Goal: Book appointment/travel/reservation

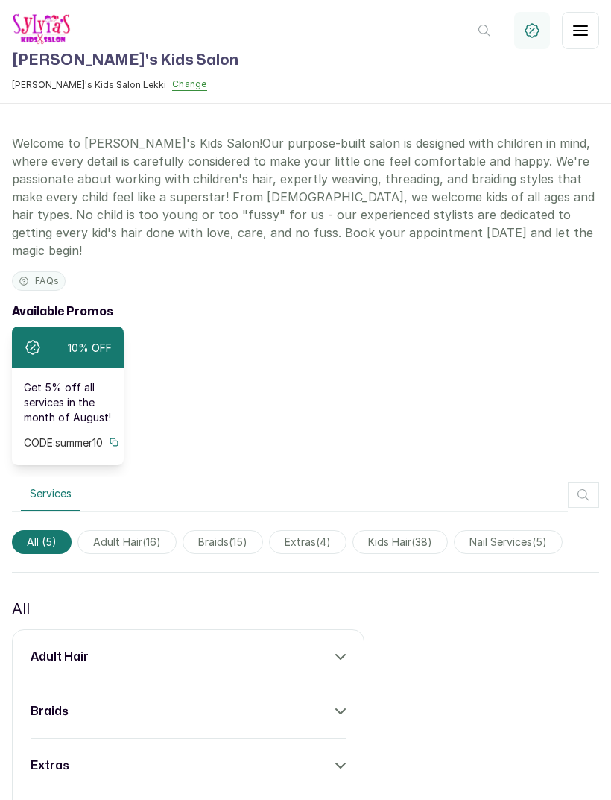
scroll to position [24, 0]
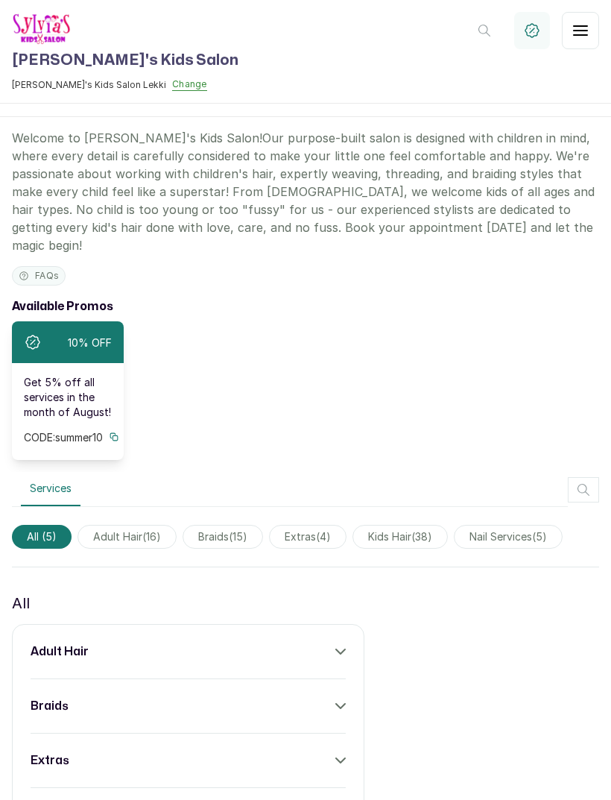
click at [580, 29] on icon "button" at bounding box center [581, 31] width 18 height 18
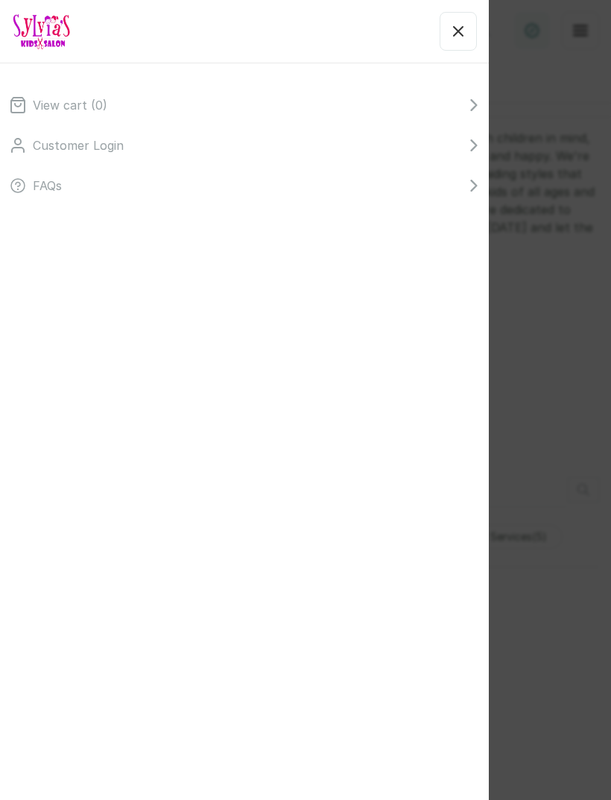
click at [134, 101] on li "View cart ( 0 )" at bounding box center [244, 105] width 471 height 18
click at [118, 106] on li "View cart ( 0 )" at bounding box center [244, 105] width 471 height 18
click at [461, 28] on icon "button" at bounding box center [458, 31] width 18 height 18
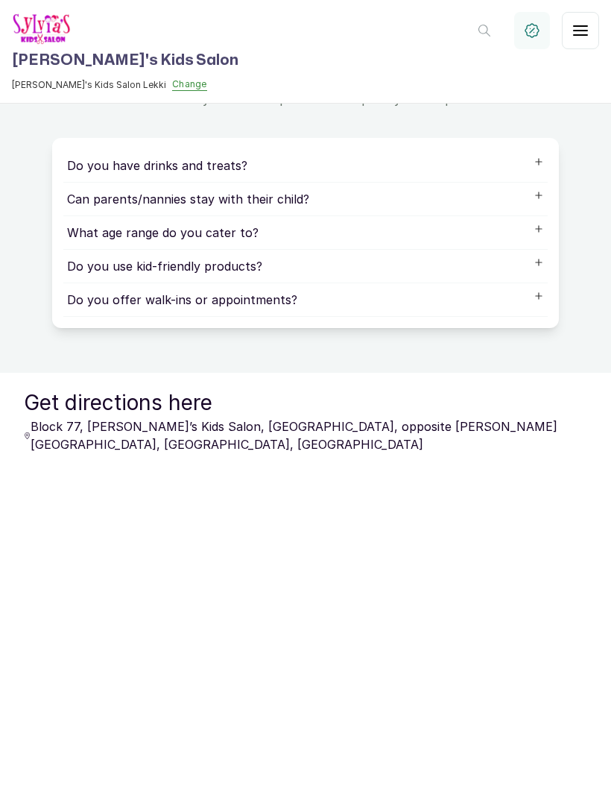
scroll to position [955, 0]
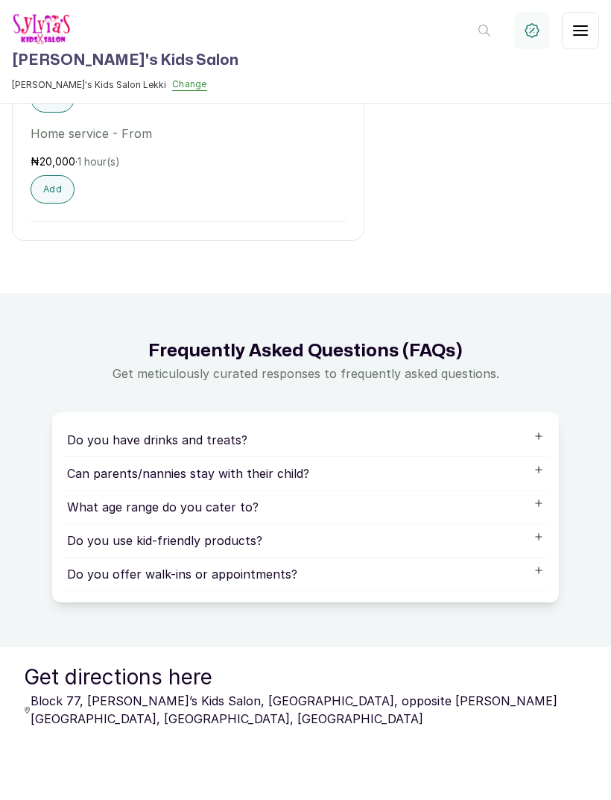
scroll to position [902, 0]
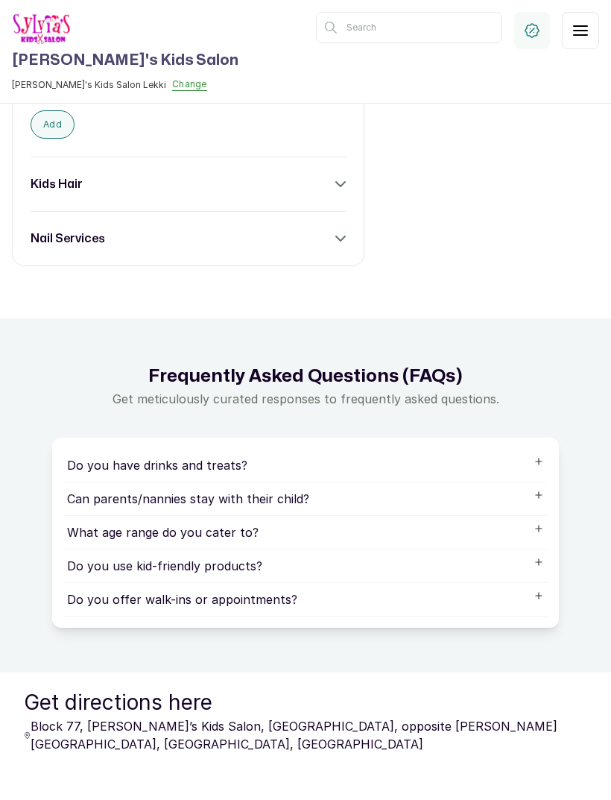
scroll to position [1078, 0]
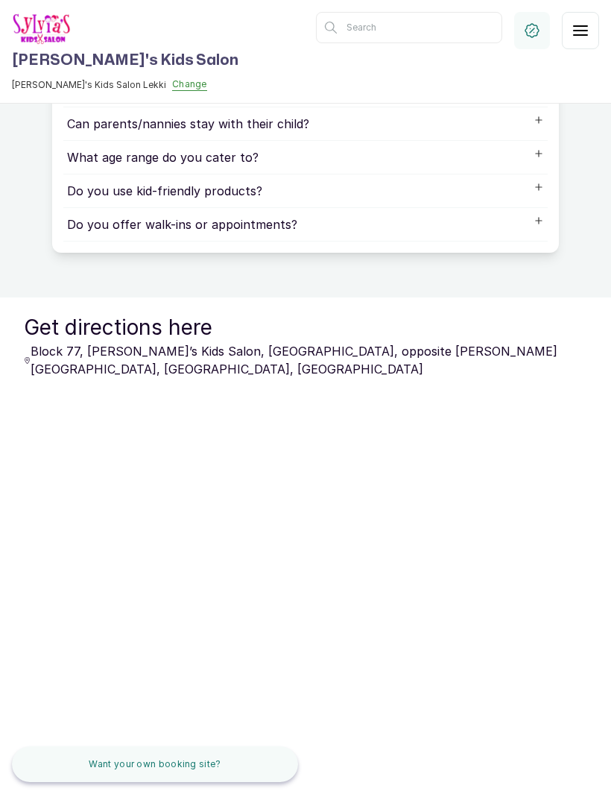
scroll to position [1152, 0]
click at [435, 42] on input "text" at bounding box center [409, 27] width 186 height 31
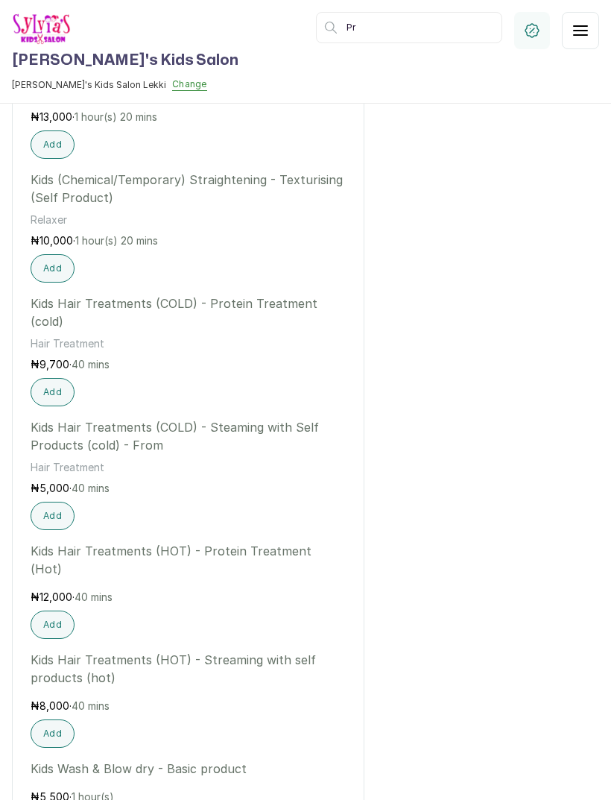
type input "P"
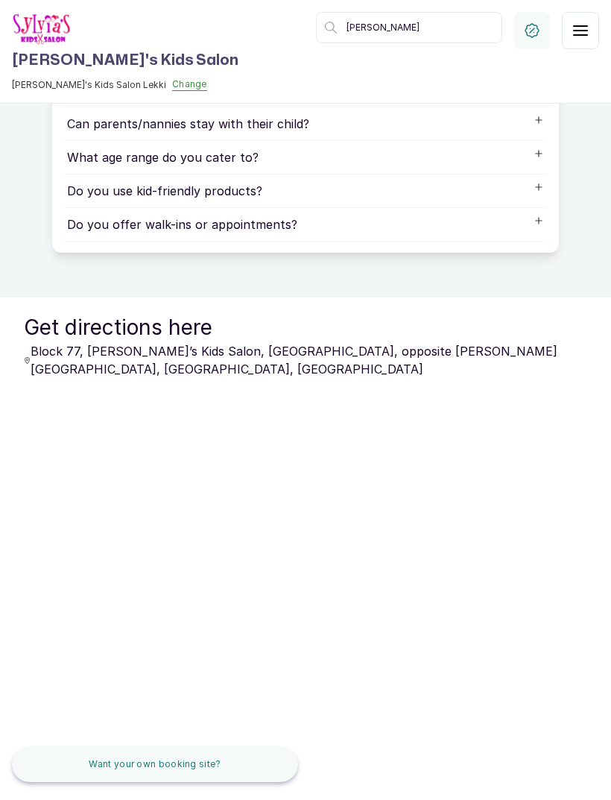
type input "[PERSON_NAME]"
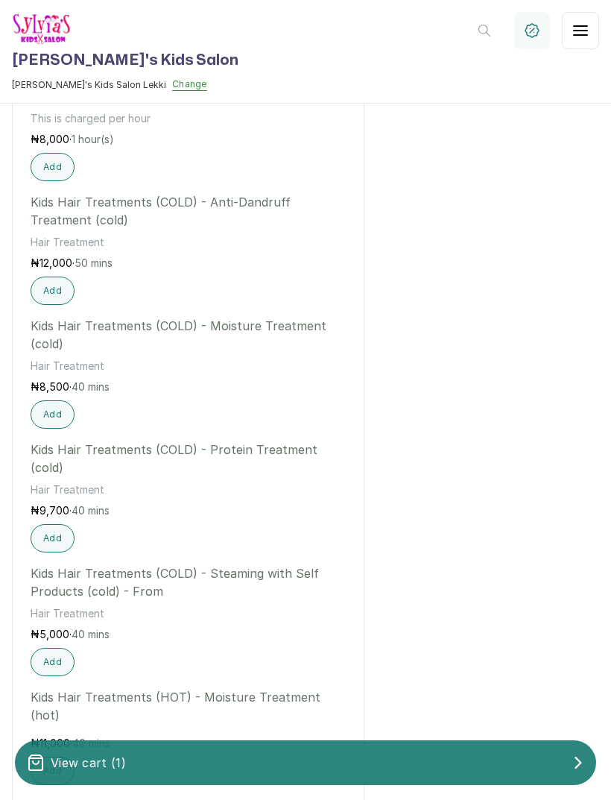
click at [440, 753] on div "View cart ( 1 )" at bounding box center [305, 762] width 581 height 30
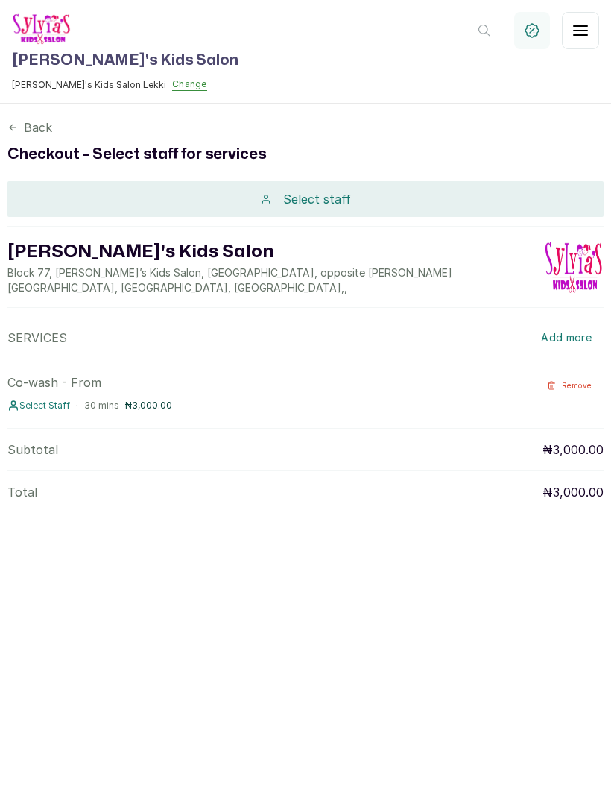
scroll to position [0, 0]
click at [329, 195] on p "Select staff" at bounding box center [317, 199] width 68 height 18
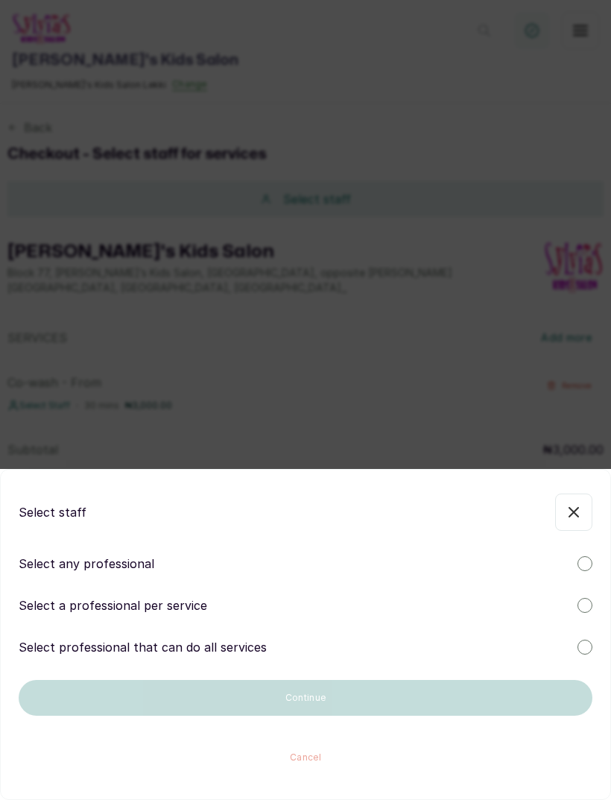
click at [222, 611] on div "Select a professional per service" at bounding box center [306, 605] width 574 height 18
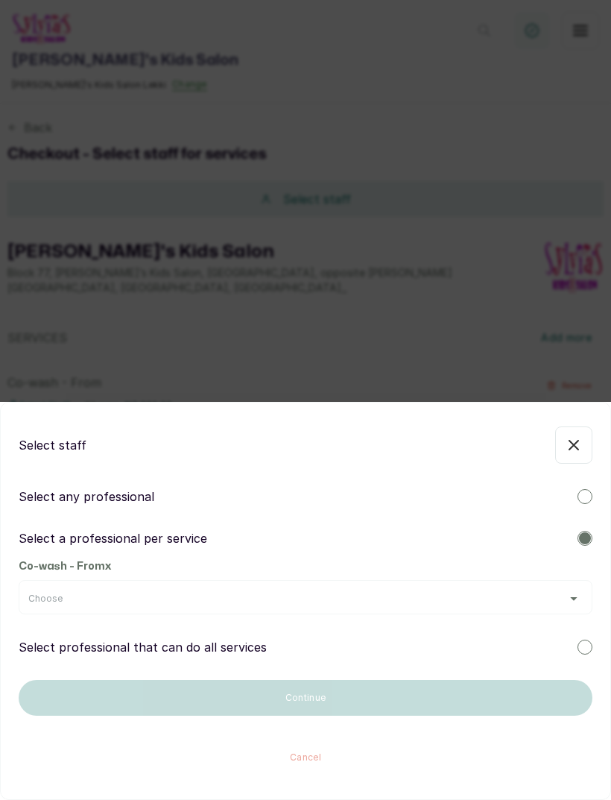
scroll to position [48, 0]
click at [341, 596] on div "Choose" at bounding box center [305, 598] width 554 height 12
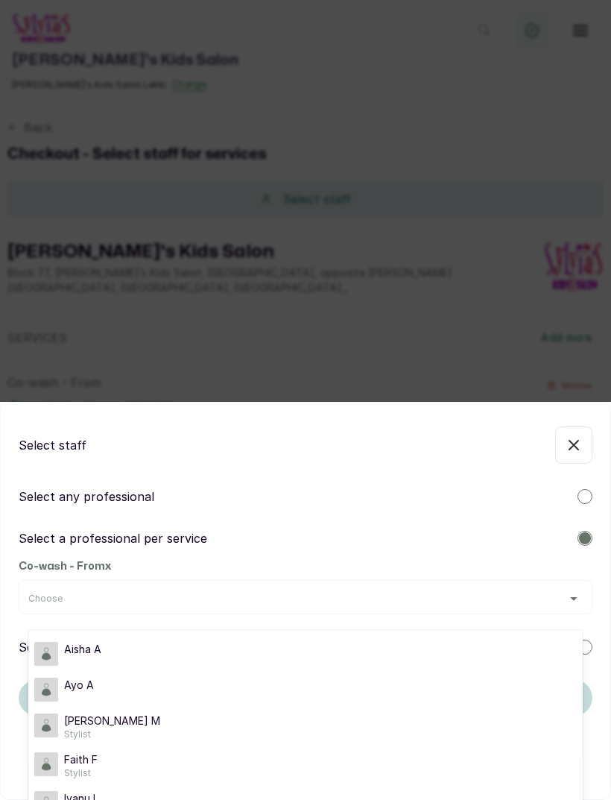
click at [118, 735] on div "[PERSON_NAME] M Stylist" at bounding box center [305, 726] width 543 height 27
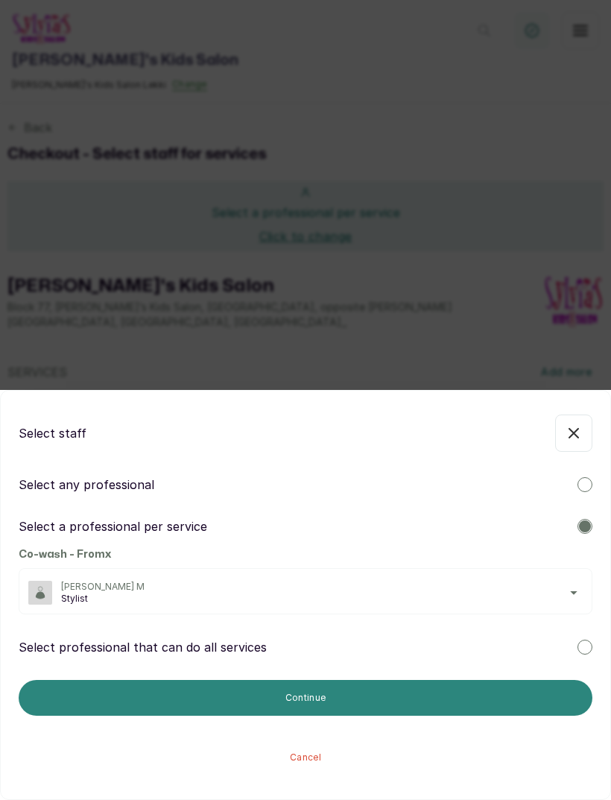
click at [367, 703] on button "Continue" at bounding box center [306, 698] width 574 height 36
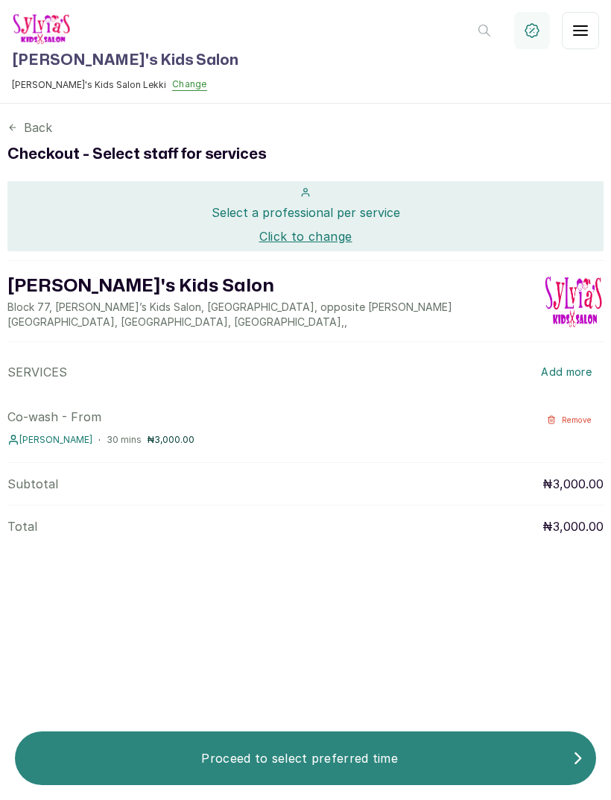
click at [367, 756] on p "Proceed to select preferred time" at bounding box center [299, 758] width 545 height 18
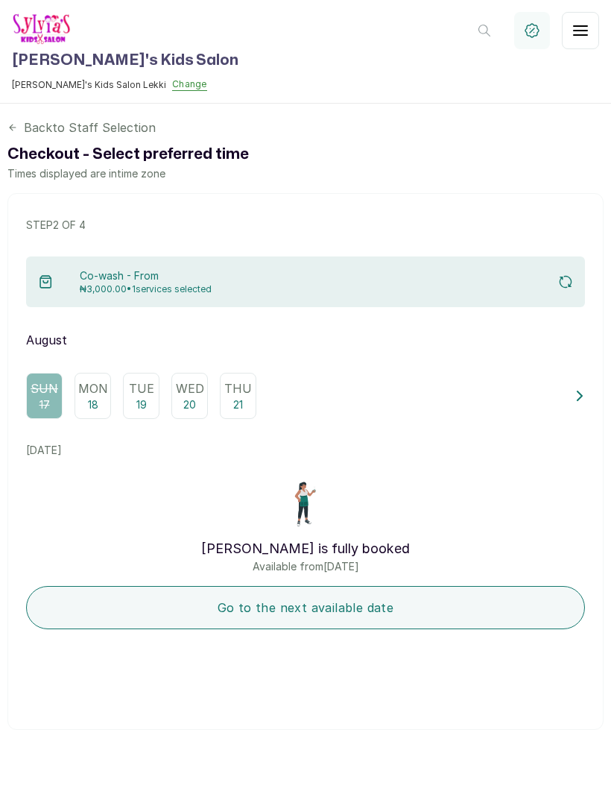
click at [195, 397] on p "20" at bounding box center [189, 404] width 13 height 15
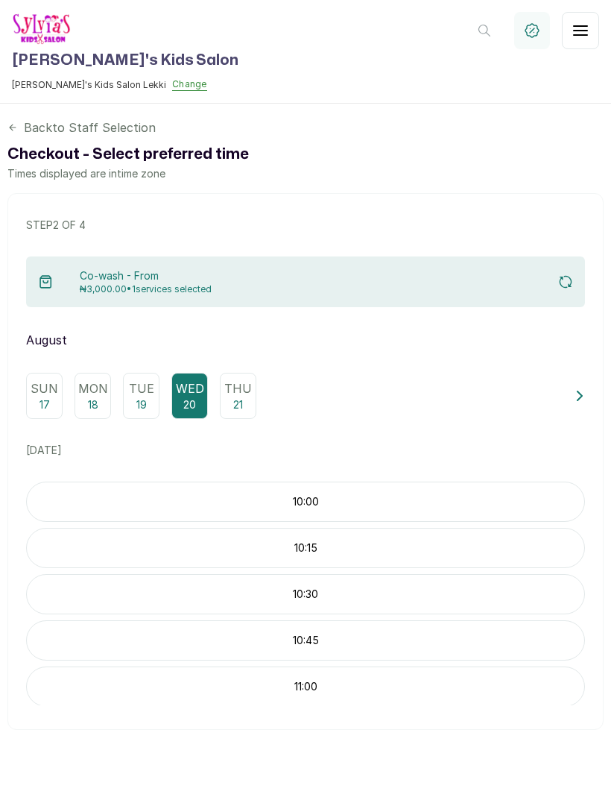
click at [405, 540] on p "10:15" at bounding box center [305, 547] width 557 height 15
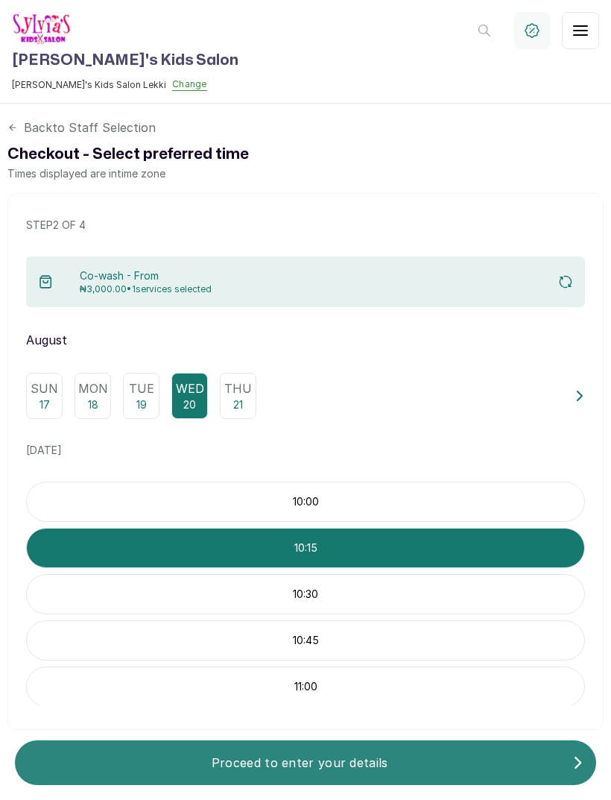
click at [434, 758] on p "Proceed to enter your details" at bounding box center [299, 762] width 545 height 18
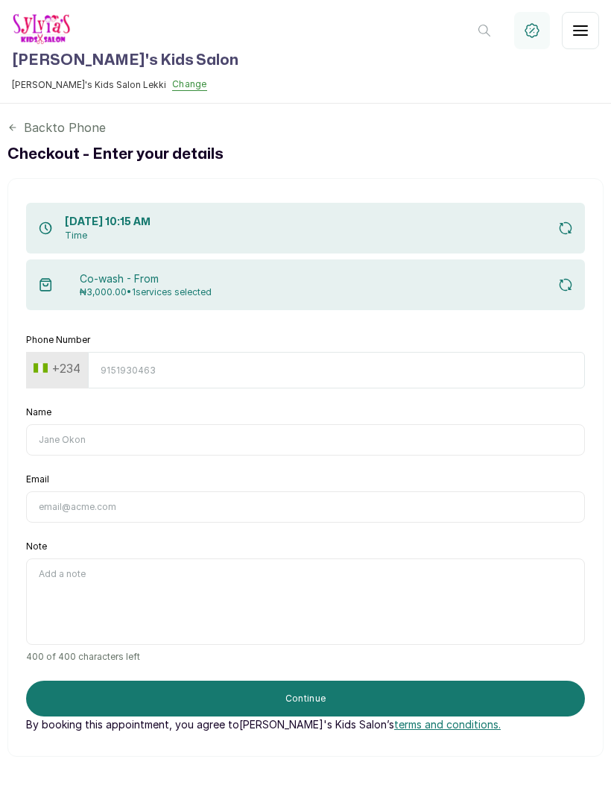
scroll to position [0, 0]
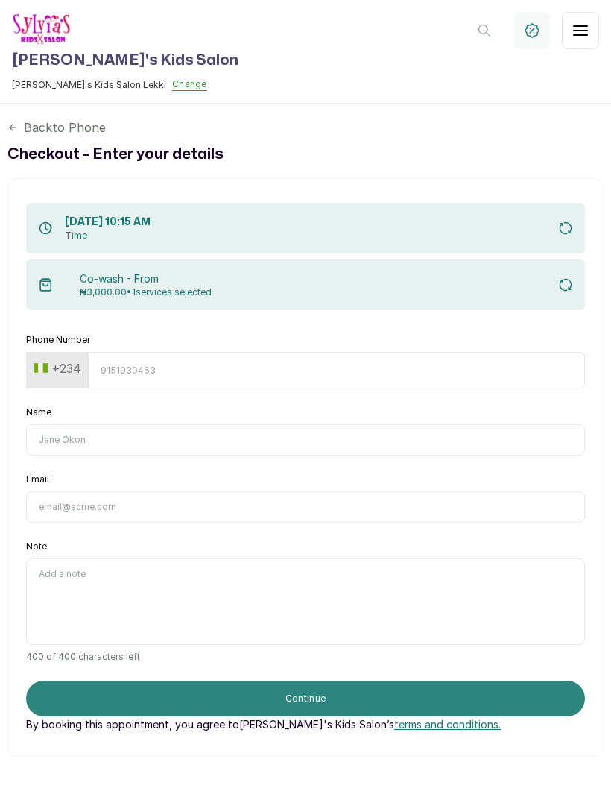
click at [405, 680] on button "Continue" at bounding box center [305, 698] width 559 height 36
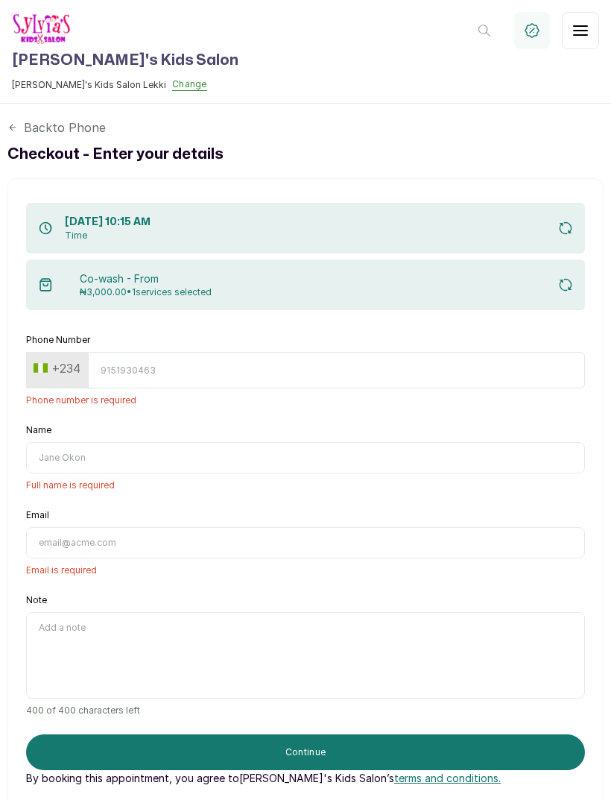
click at [24, 124] on p "Back to Phone" at bounding box center [65, 127] width 82 height 18
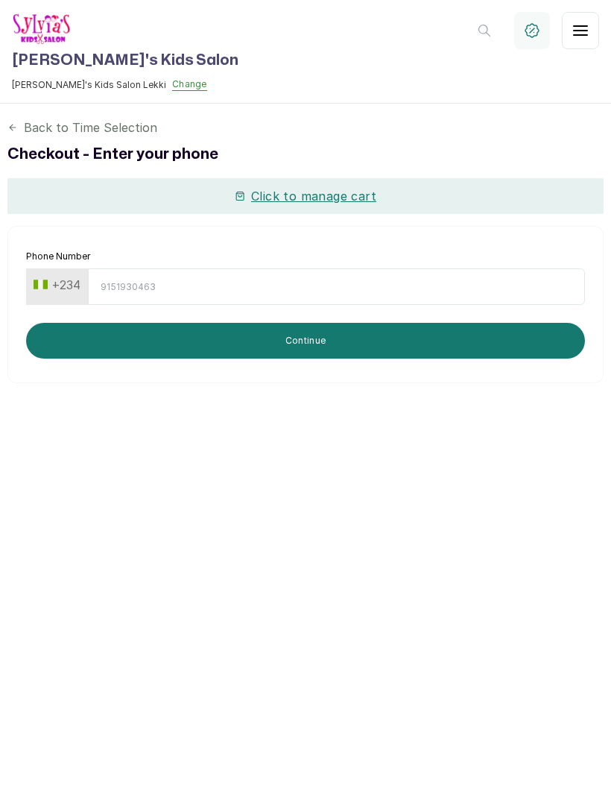
click at [341, 203] on button "Click to manage cart" at bounding box center [313, 196] width 125 height 18
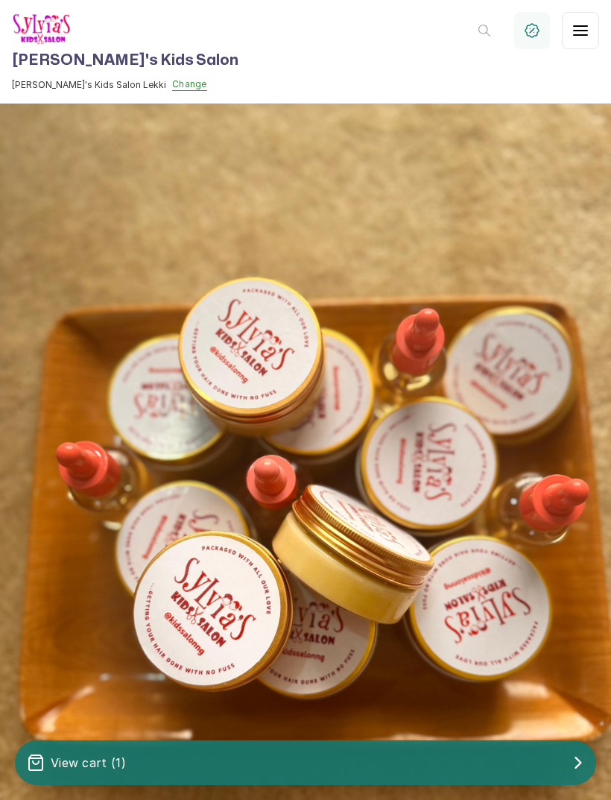
click at [425, 766] on div "View cart ( 1 )" at bounding box center [305, 762] width 581 height 30
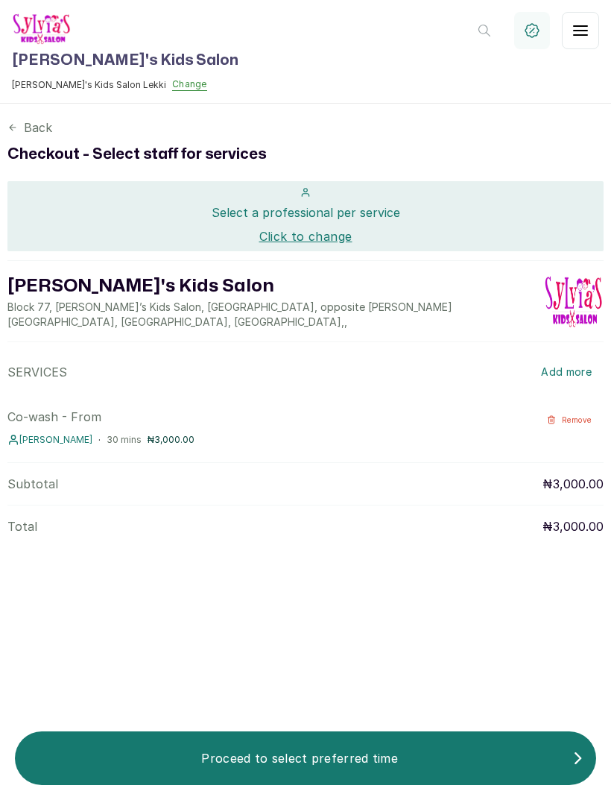
click at [560, 357] on button "Add more" at bounding box center [566, 372] width 75 height 30
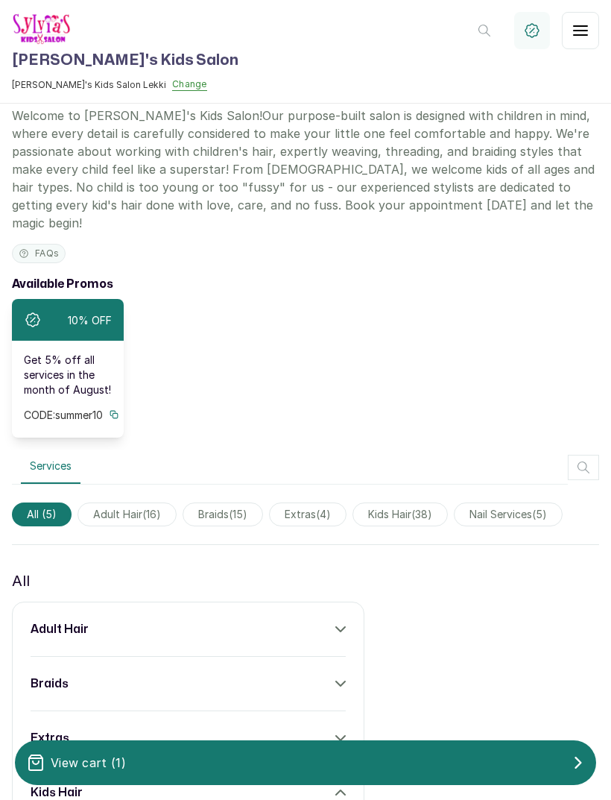
scroll to position [828, 0]
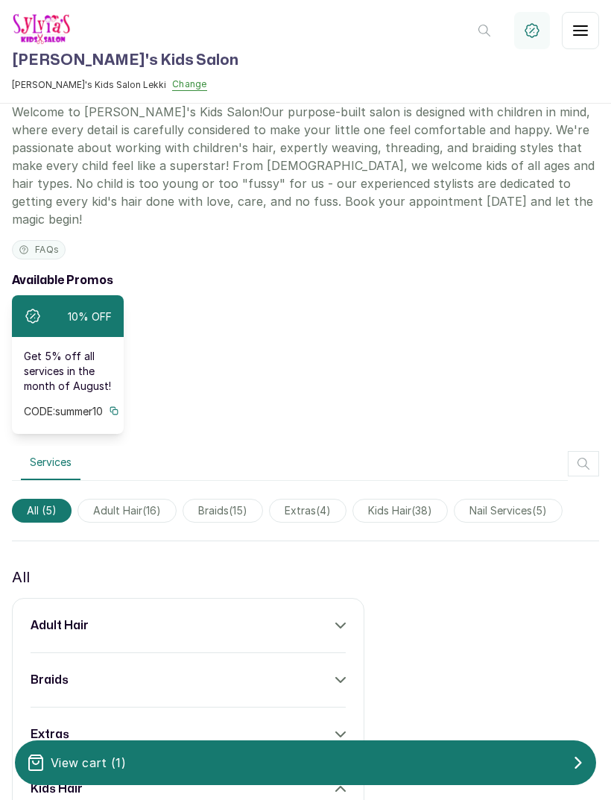
click at [110, 407] on icon at bounding box center [113, 410] width 7 height 7
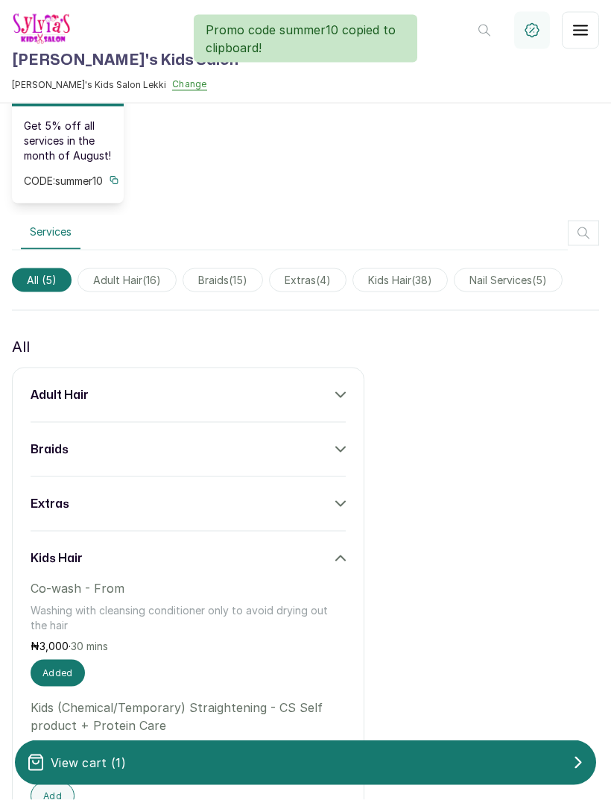
scroll to position [48, 0]
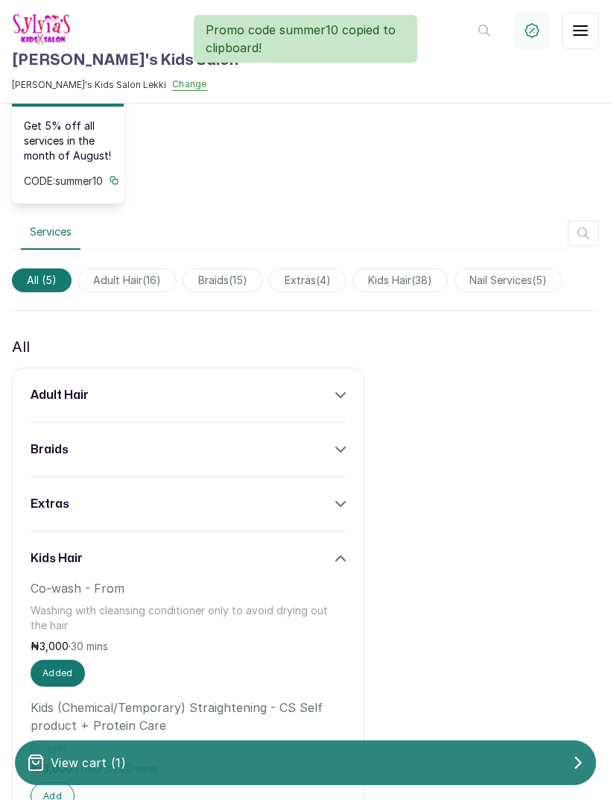
click at [283, 779] on button "View cart ( 1 )" at bounding box center [305, 762] width 581 height 45
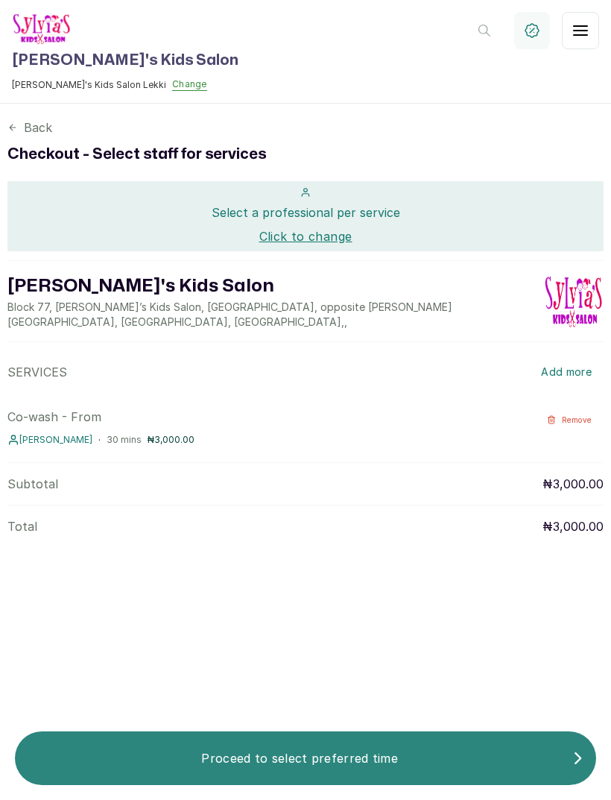
click at [335, 753] on p "Proceed to select preferred time" at bounding box center [299, 758] width 545 height 18
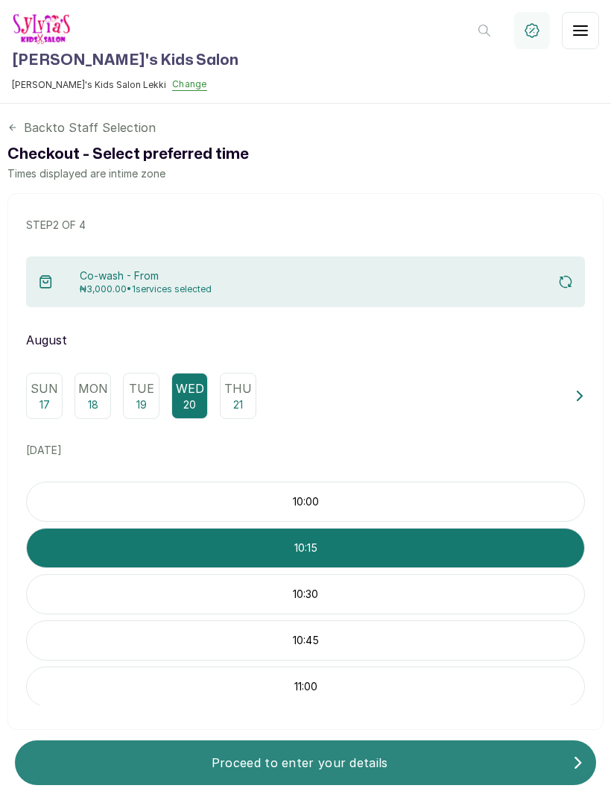
click at [335, 756] on p "Proceed to enter your details" at bounding box center [299, 762] width 545 height 18
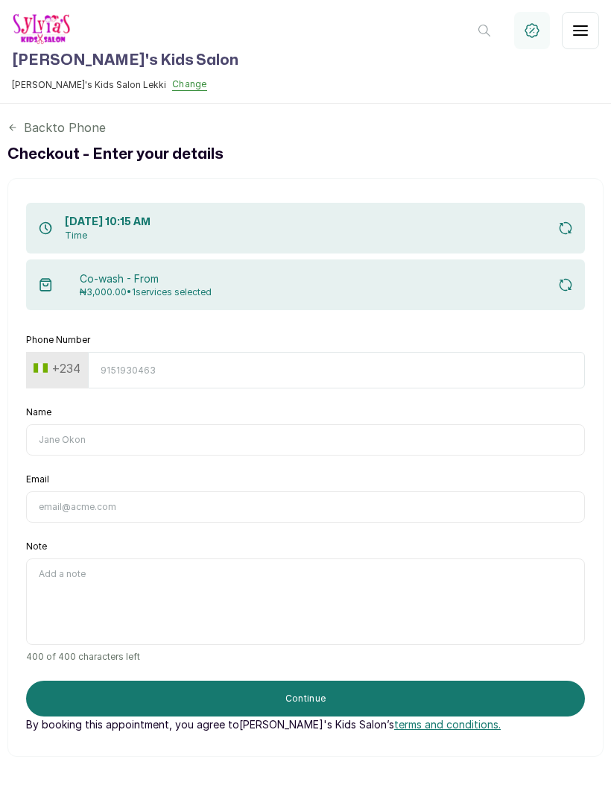
click at [212, 424] on input "Name" at bounding box center [305, 439] width 559 height 31
type input "[PERSON_NAME]"
type input "[EMAIL_ADDRESS][DOMAIN_NAME]"
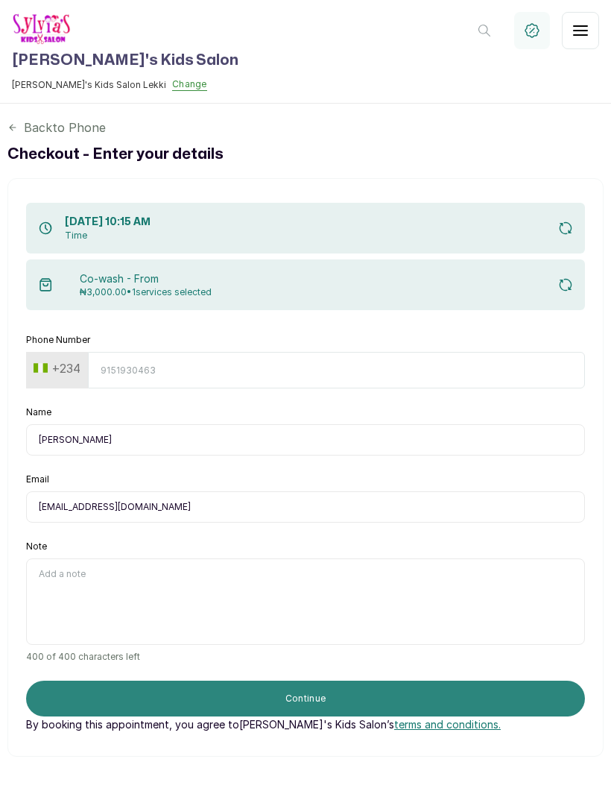
click at [328, 680] on button "Continue" at bounding box center [305, 698] width 559 height 36
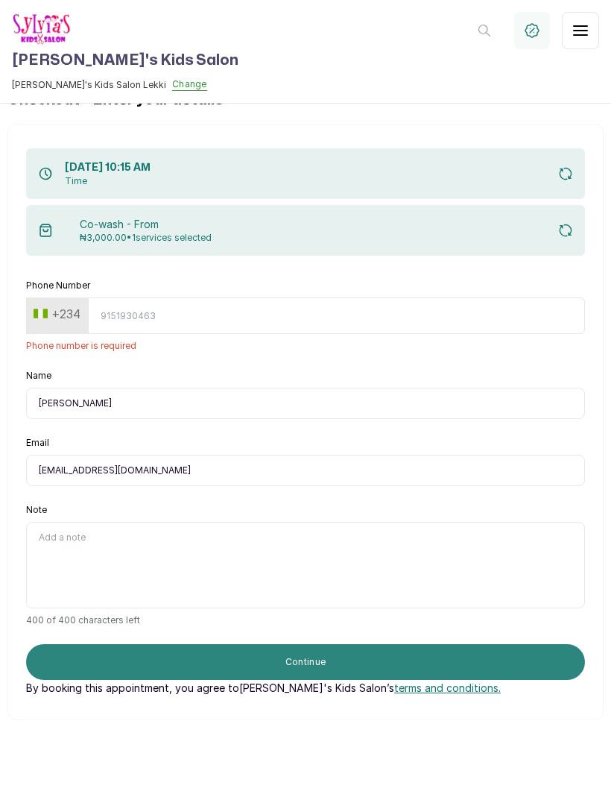
scroll to position [54, 0]
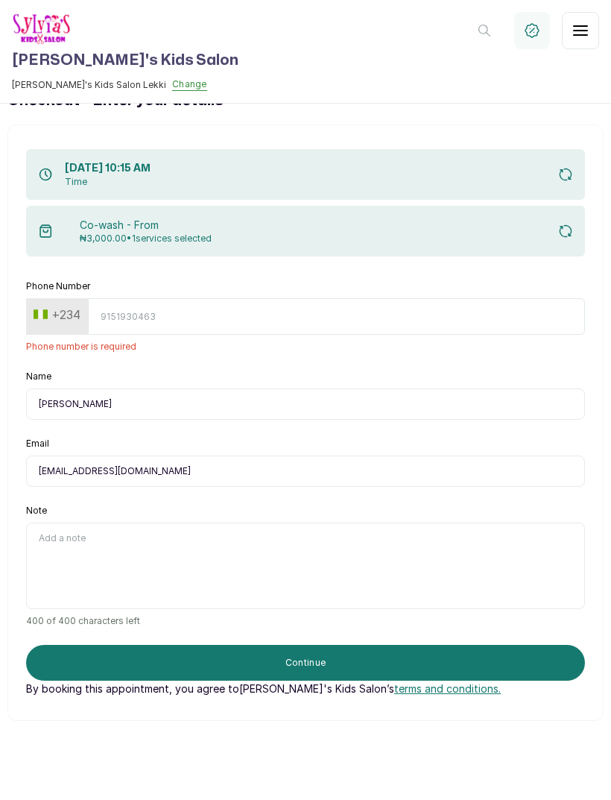
click at [379, 298] on input "Phone Number" at bounding box center [336, 316] width 497 height 37
type input "8138048624"
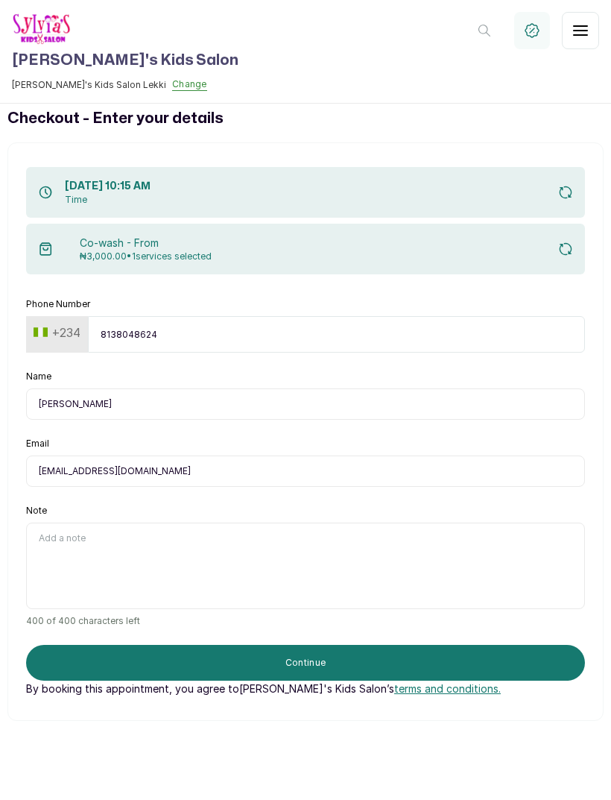
type input "[EMAIL_ADDRESS][DOMAIN_NAME]"
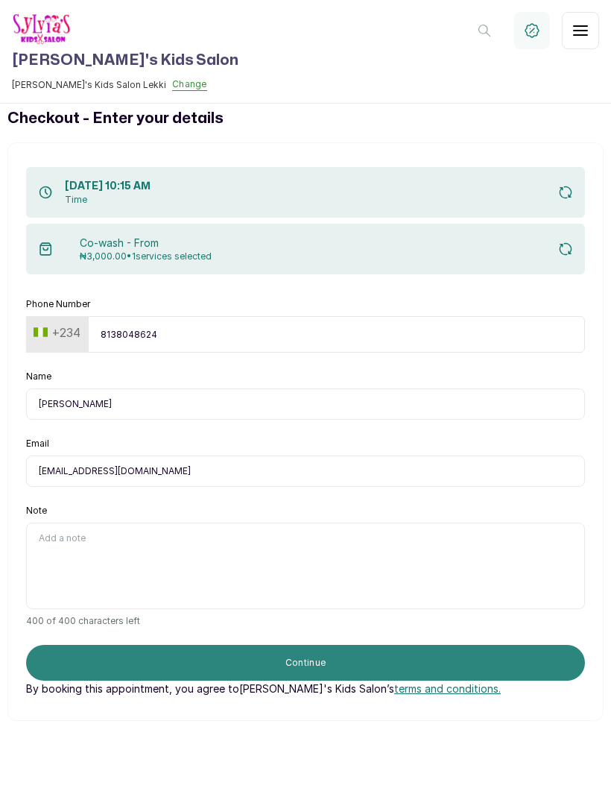
click at [397, 645] on button "Continue" at bounding box center [305, 663] width 559 height 36
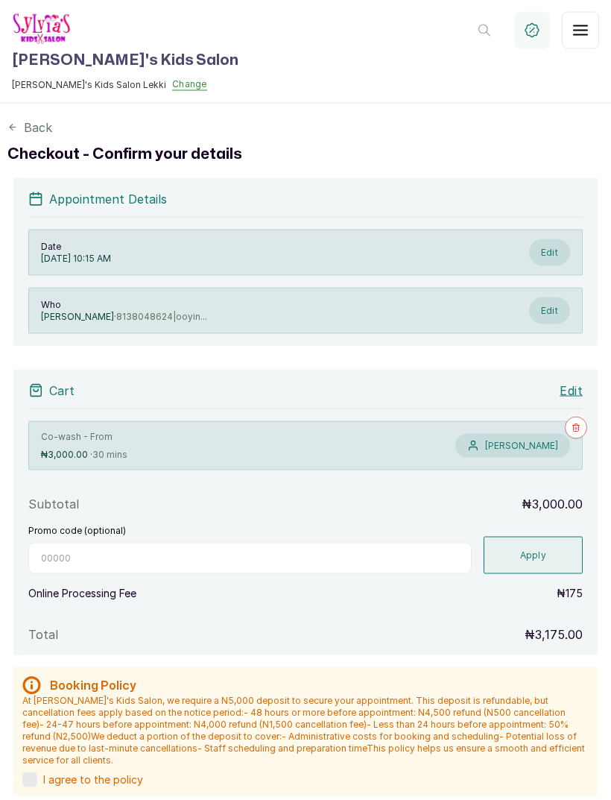
scroll to position [0, 0]
